Goal: Find specific page/section: Find specific page/section

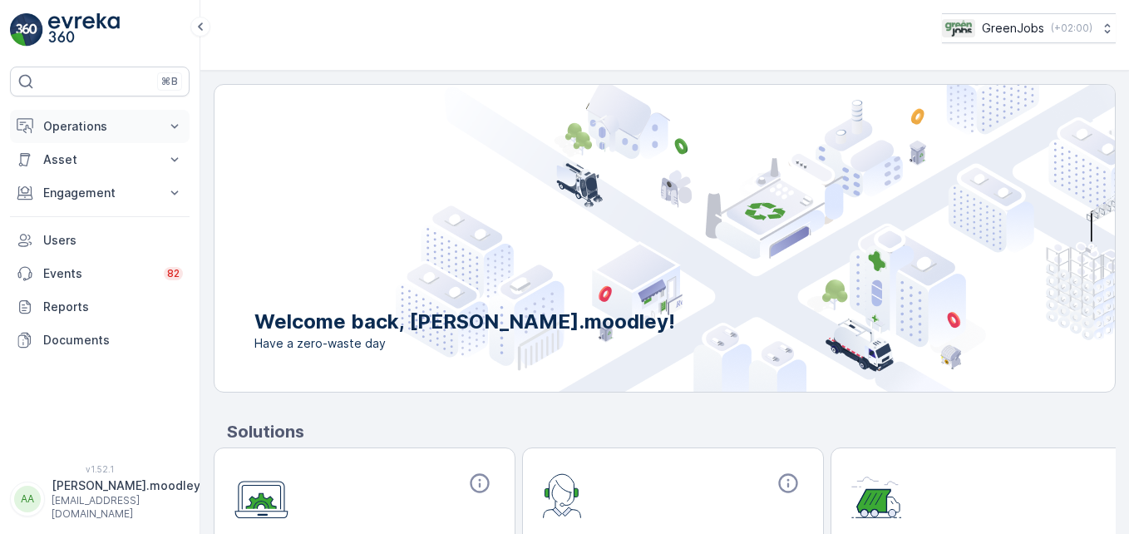
click at [175, 122] on icon at bounding box center [174, 126] width 17 height 17
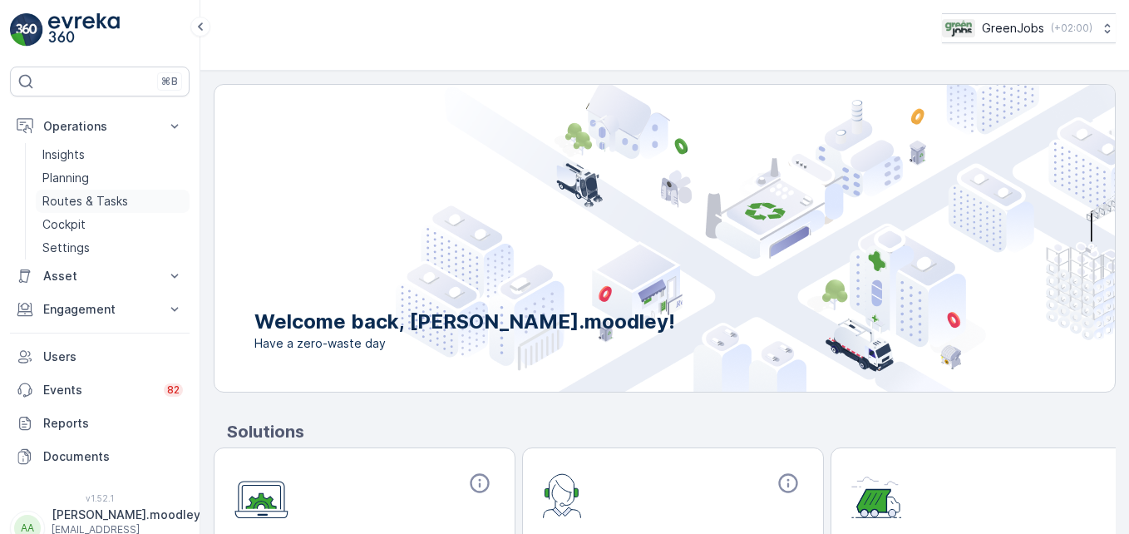
click at [99, 202] on p "Routes & Tasks" at bounding box center [85, 201] width 86 height 17
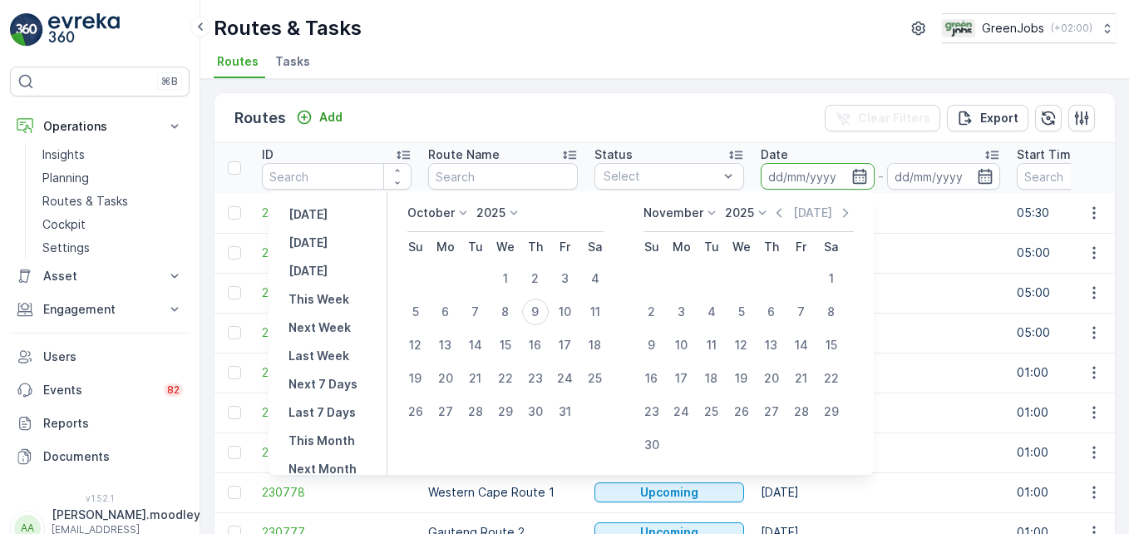
click at [773, 173] on input at bounding box center [818, 176] width 114 height 27
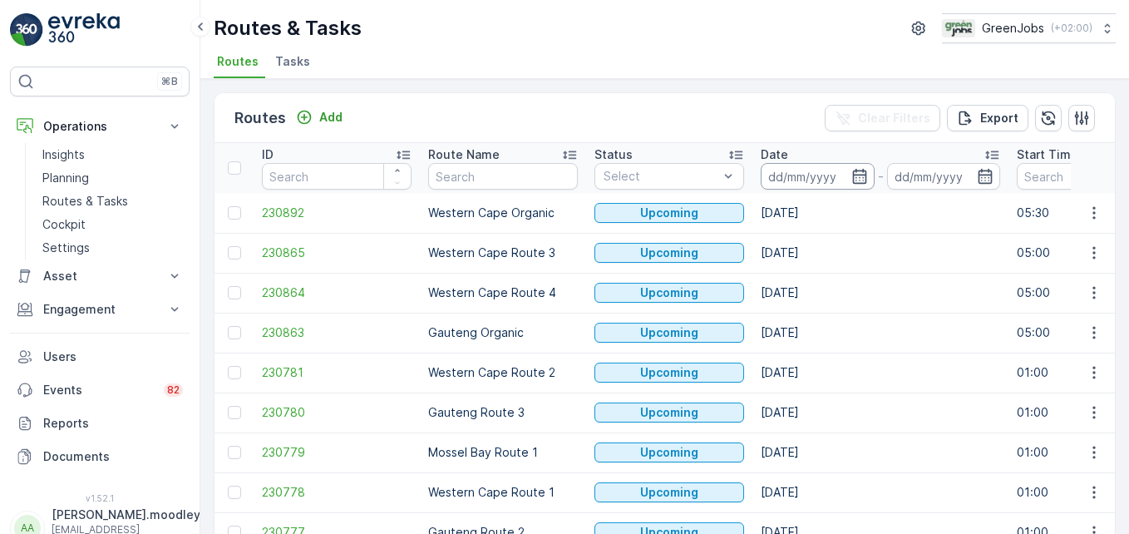
click at [784, 173] on input at bounding box center [818, 176] width 114 height 27
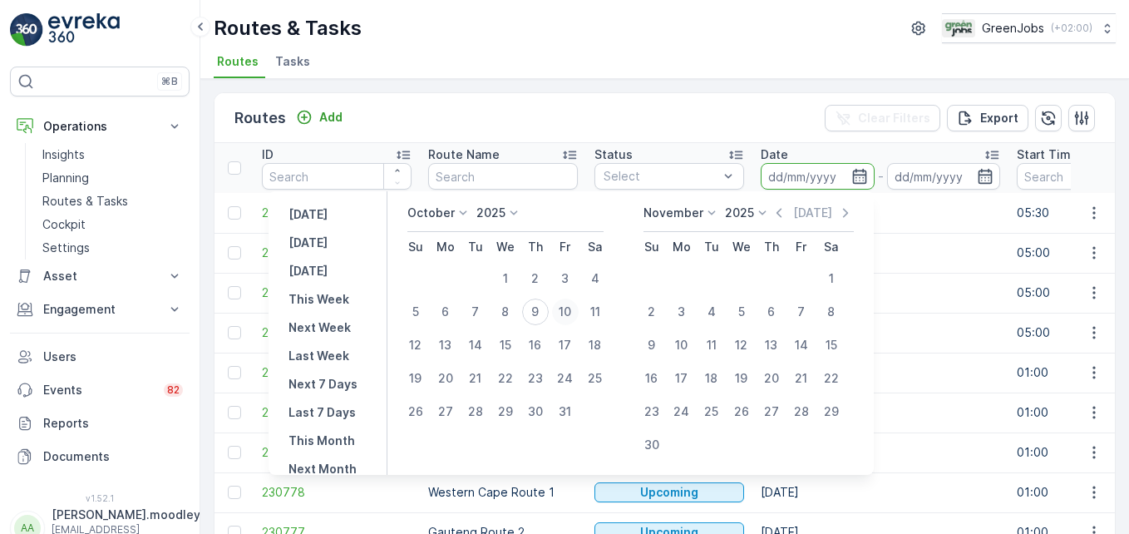
click at [572, 310] on div "10" at bounding box center [565, 311] width 27 height 27
type input "[DATE]"
click at [572, 310] on div "10" at bounding box center [565, 311] width 27 height 27
type input "[DATE]"
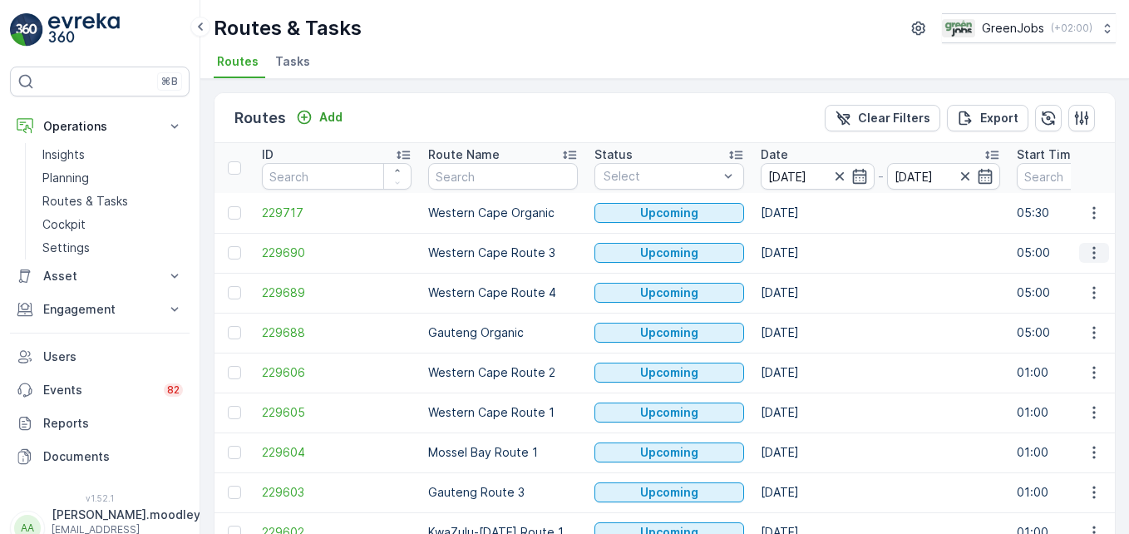
click at [807, 257] on icon "button" at bounding box center [1093, 253] width 2 height 12
click at [807, 282] on span "See More Details" at bounding box center [1055, 277] width 96 height 17
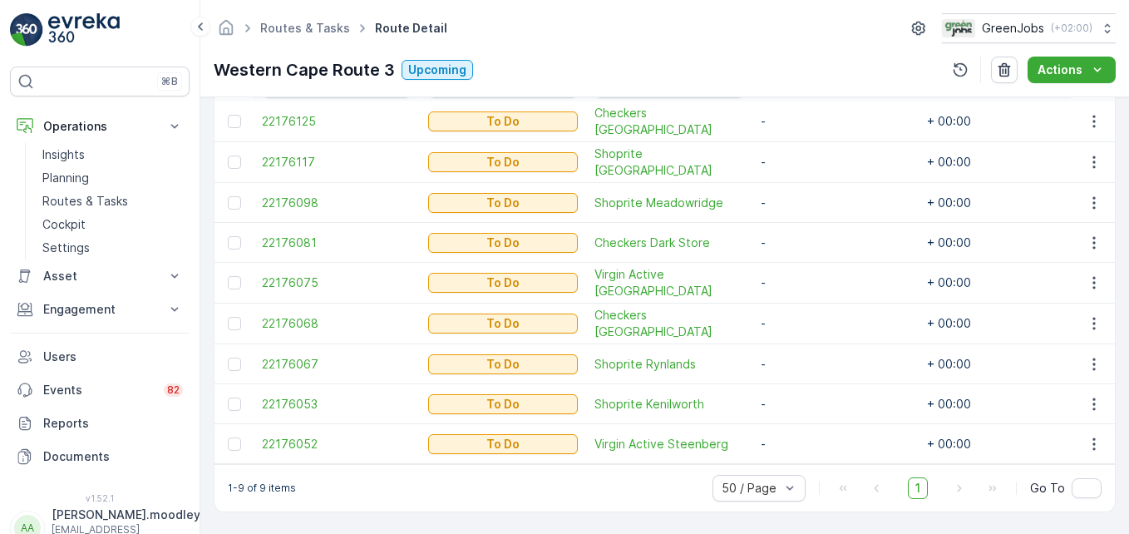
scroll to position [505, 0]
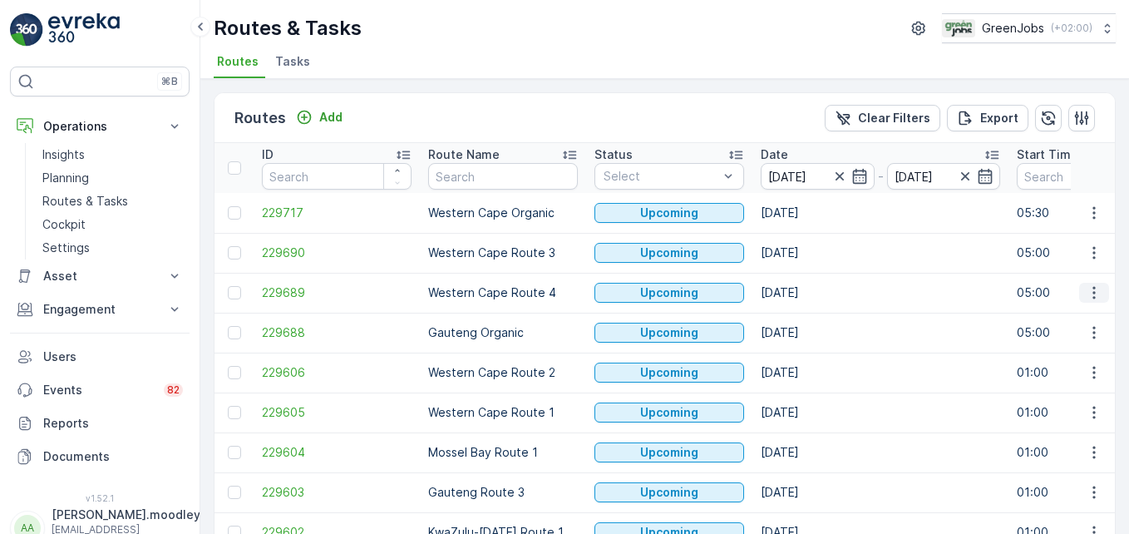
click at [807, 293] on icon "button" at bounding box center [1094, 292] width 17 height 17
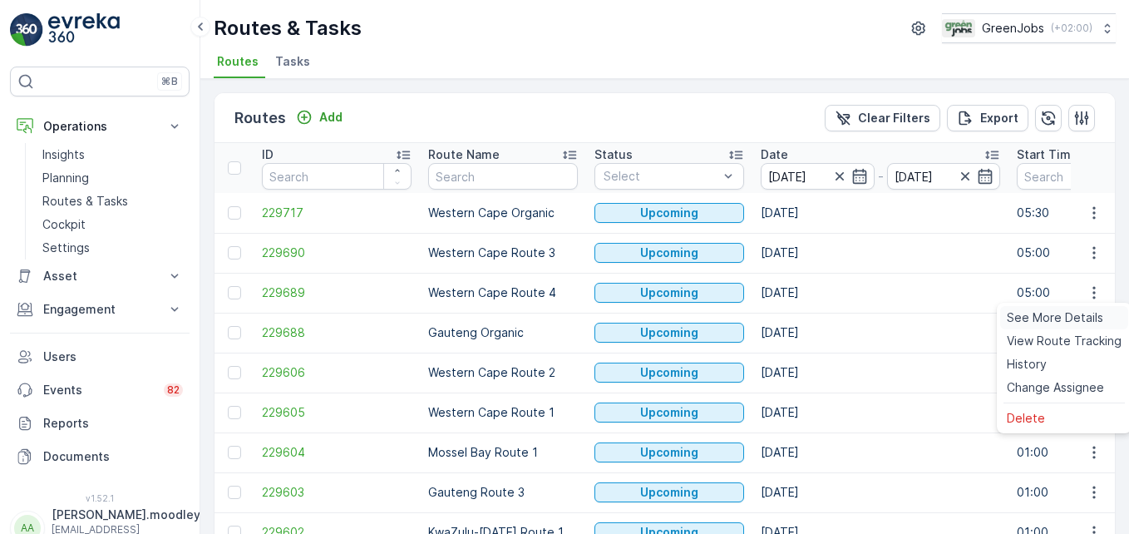
click at [807, 315] on span "See More Details" at bounding box center [1055, 317] width 96 height 17
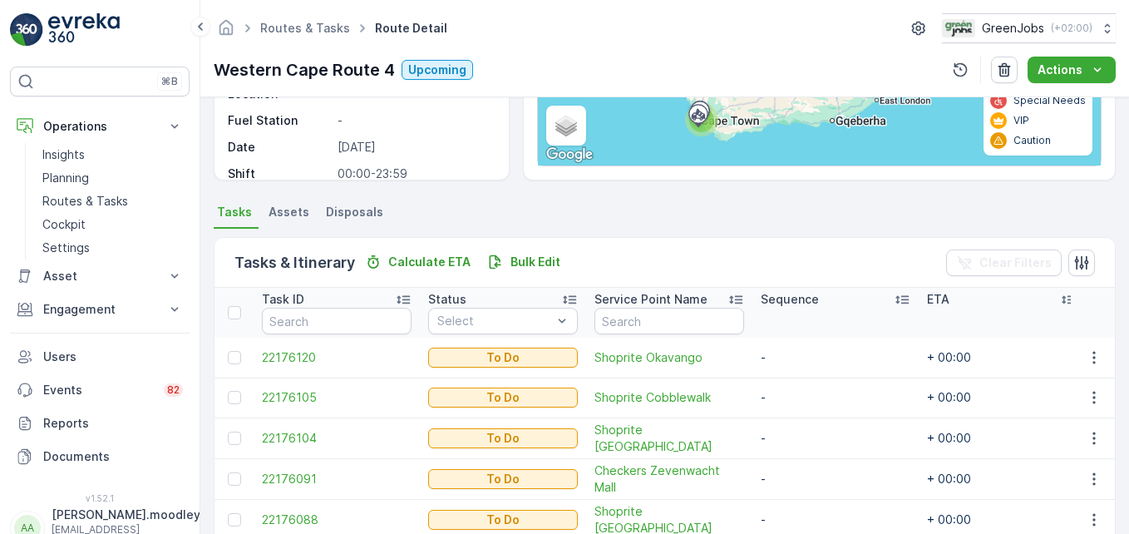
scroll to position [259, 0]
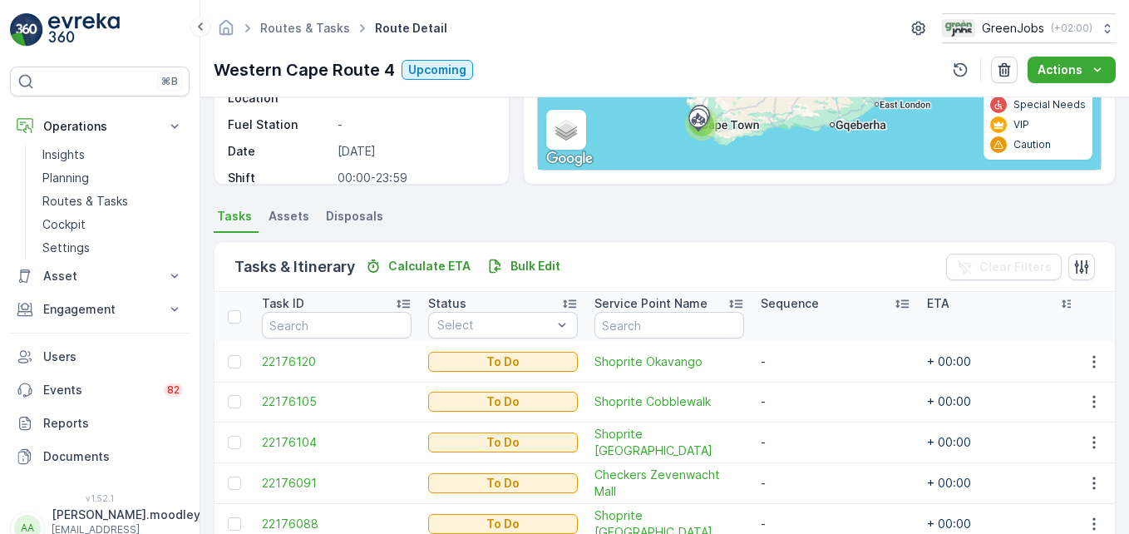
click at [794, 446] on td "-" at bounding box center [835, 441] width 166 height 41
